Goal: Transaction & Acquisition: Subscribe to service/newsletter

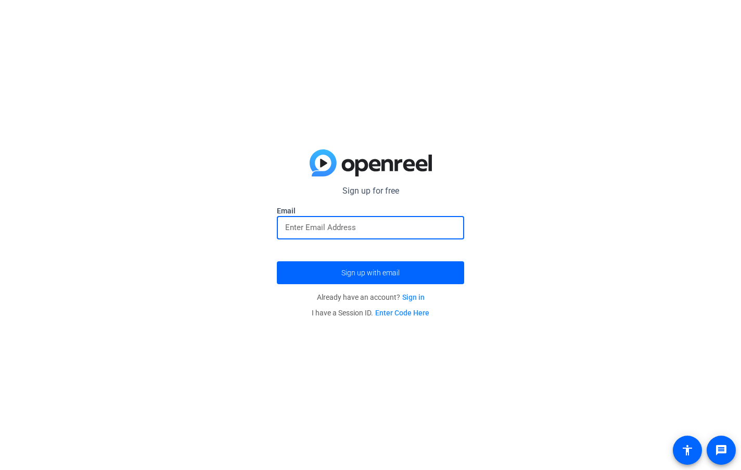
click at [350, 222] on input "email" at bounding box center [370, 227] width 171 height 12
type input "d"
type input "[EMAIL_ADDRESS][DOMAIN_NAME]"
click at [277, 261] on button "Sign up with email" at bounding box center [370, 272] width 187 height 23
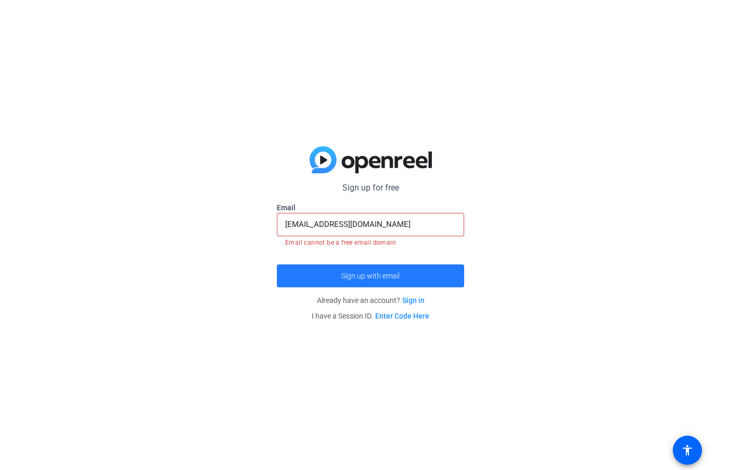
click at [343, 267] on span "submit" at bounding box center [370, 275] width 187 height 25
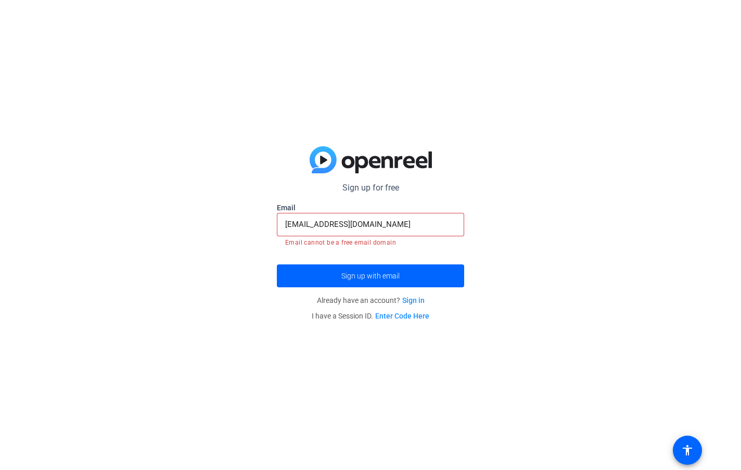
click at [410, 300] on link "Sign in" at bounding box center [413, 300] width 22 height 8
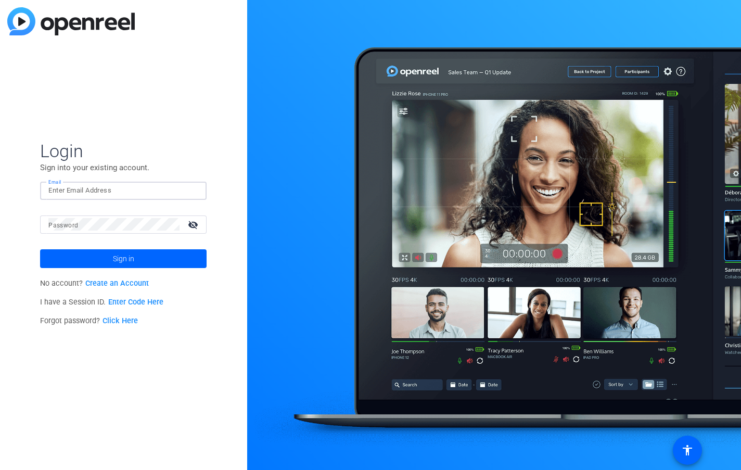
click at [98, 189] on input "Email" at bounding box center [123, 190] width 150 height 12
type input "[EMAIL_ADDRESS][DOMAIN_NAME]"
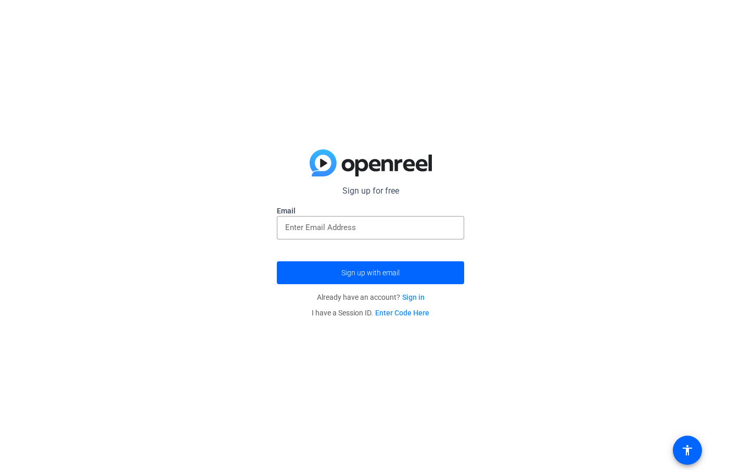
click at [408, 135] on div "Sign up for free Email Sign up with email Already have an account? Sign in I ha…" at bounding box center [370, 235] width 741 height 470
click at [564, 251] on div "Sign up for free Email Sign up with email Already have an account? Sign in I ha…" at bounding box center [370, 235] width 741 height 470
click at [406, 313] on link "Enter Code Here" at bounding box center [402, 313] width 54 height 8
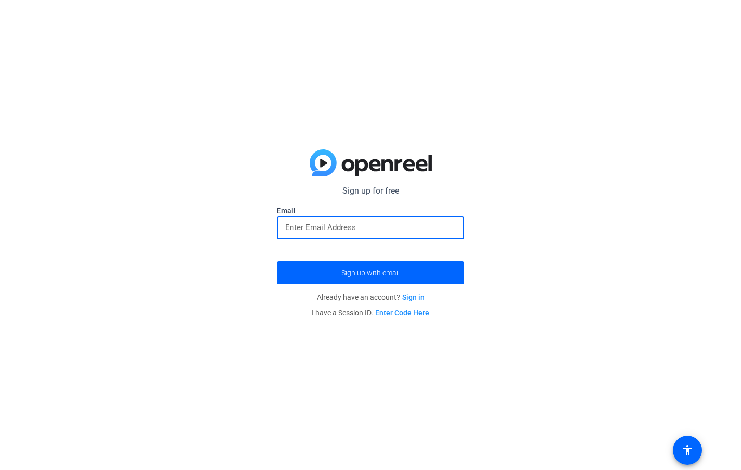
click at [337, 226] on input "email" at bounding box center [370, 227] width 171 height 12
type input "[EMAIL_ADDRESS][DOMAIN_NAME]"
click at [370, 273] on span "Sign up with email" at bounding box center [370, 273] width 58 height 0
